Goal: Information Seeking & Learning: Find specific fact

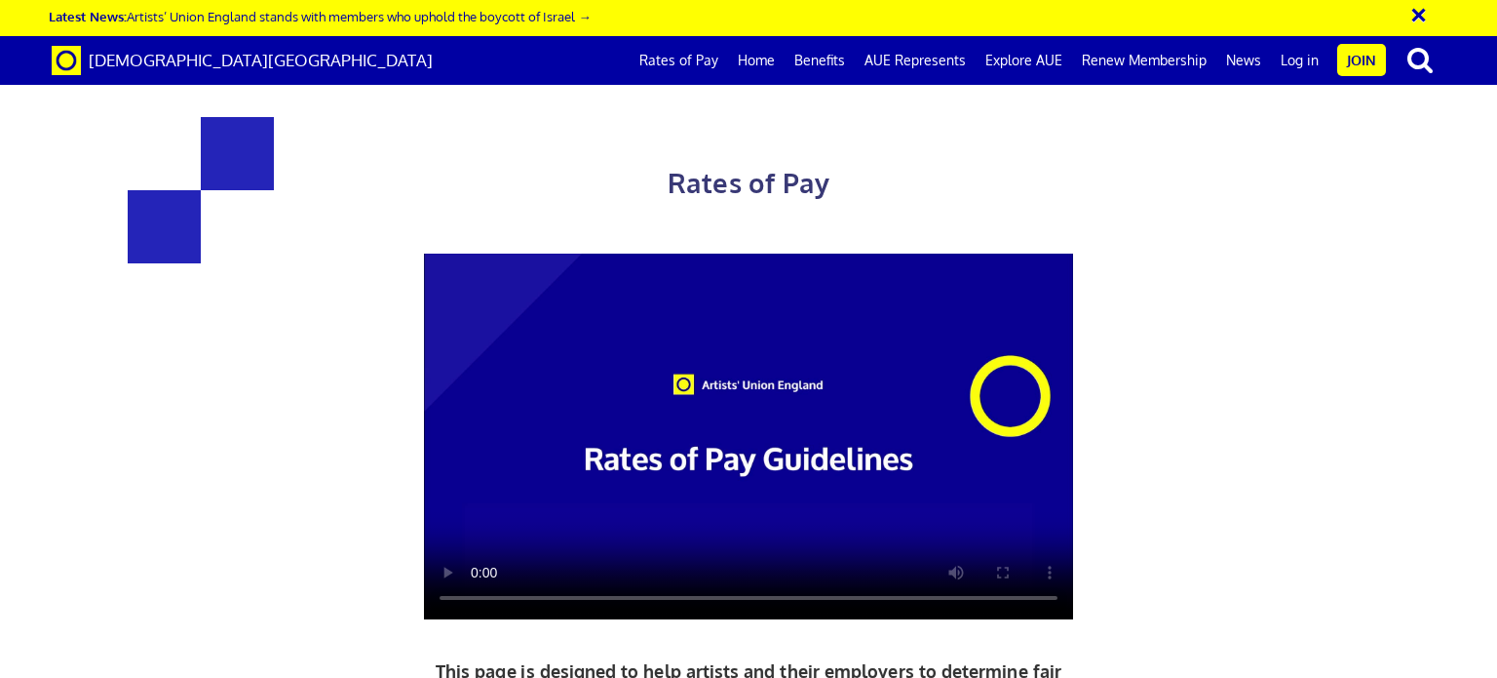
scroll to position [779, 0]
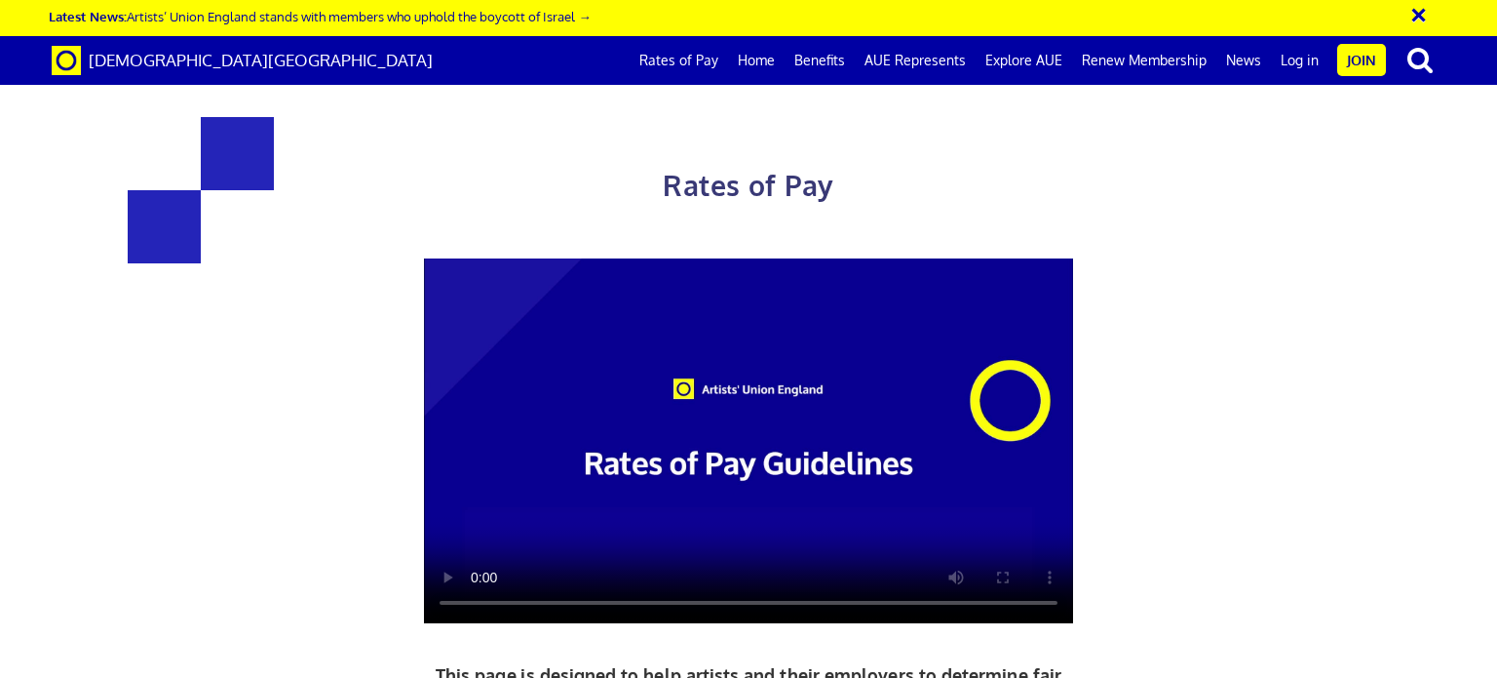
scroll to position [873, 0]
